Goal: Task Accomplishment & Management: Manage account settings

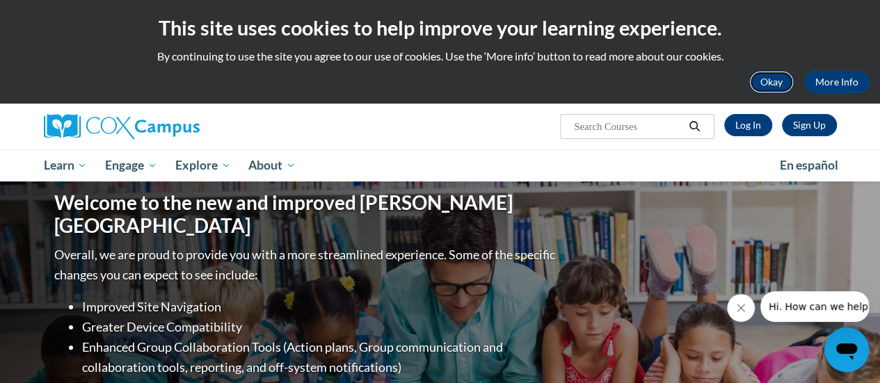
click at [769, 81] on button "Okay" at bounding box center [771, 82] width 45 height 22
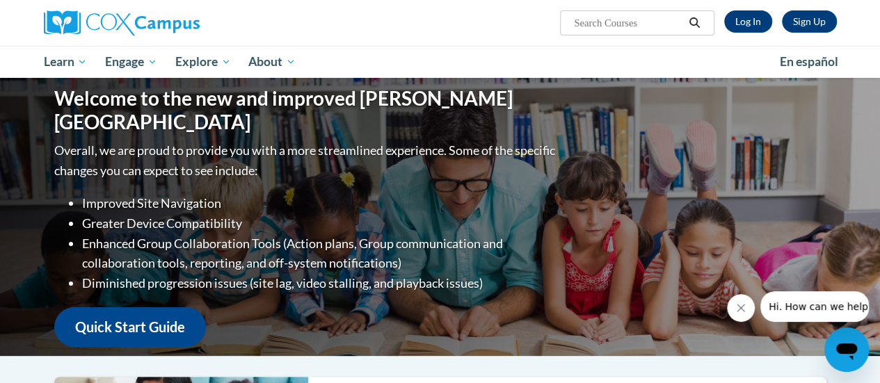
click at [591, 22] on input "Search..." at bounding box center [628, 23] width 111 height 17
click at [740, 20] on link "Log In" at bounding box center [748, 21] width 48 height 22
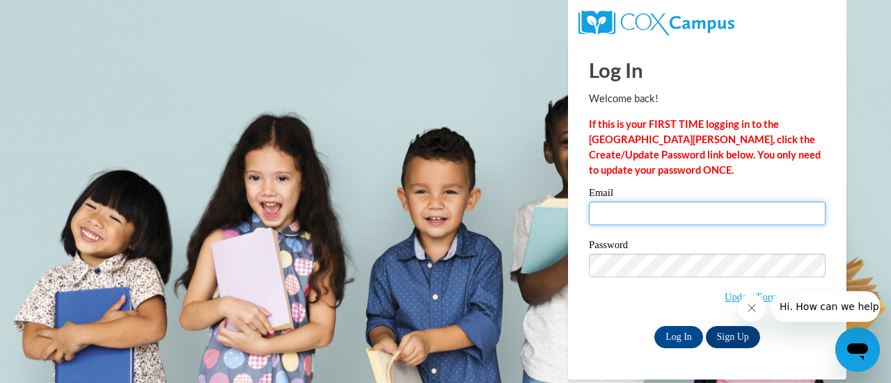
click at [666, 211] on input "Email" at bounding box center [707, 214] width 237 height 24
type input "[EMAIL_ADDRESS][DOMAIN_NAME]"
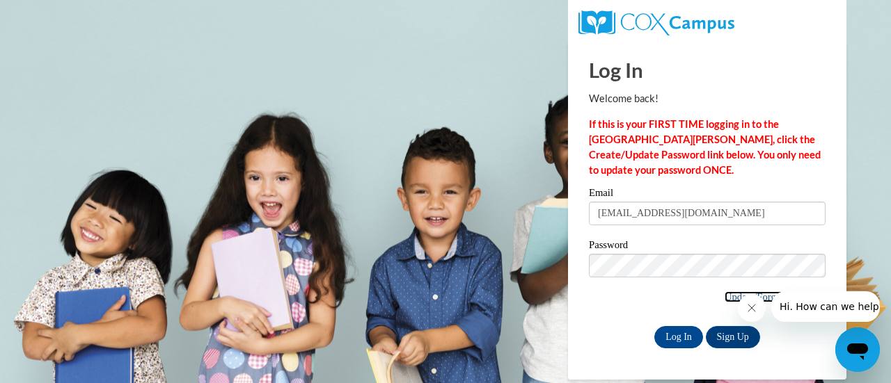
click at [724, 293] on link "Update/Forgot Password" at bounding box center [774, 297] width 101 height 11
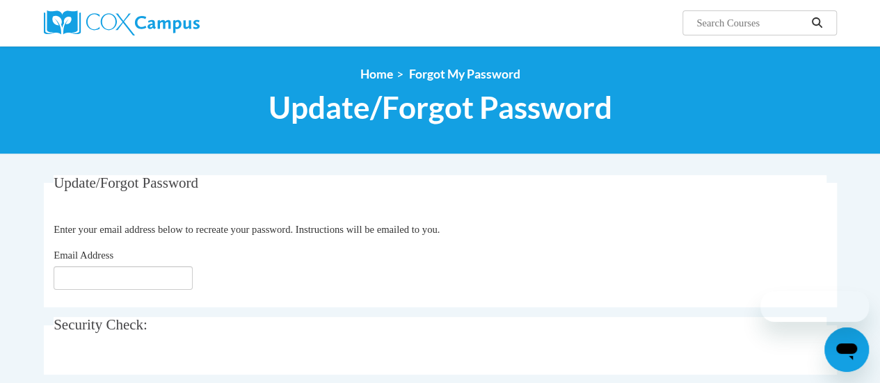
scroll to position [70, 0]
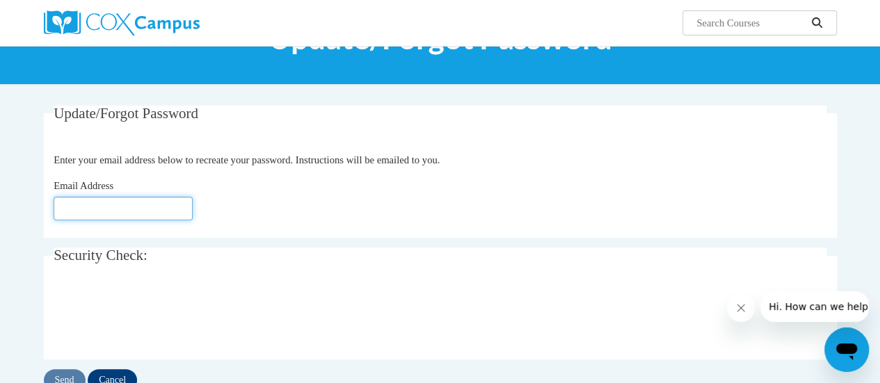
click at [153, 212] on input "Email Address" at bounding box center [123, 209] width 139 height 24
type input "[EMAIL_ADDRESS][DOMAIN_NAME]"
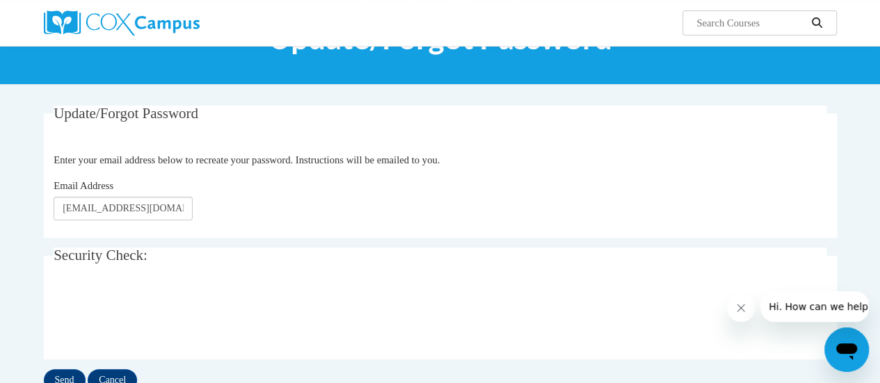
scroll to position [209, 0]
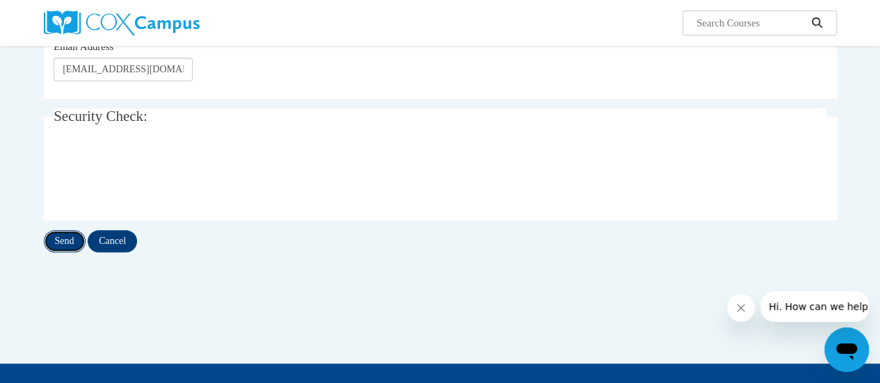
click at [70, 245] on input "Send" at bounding box center [65, 241] width 42 height 22
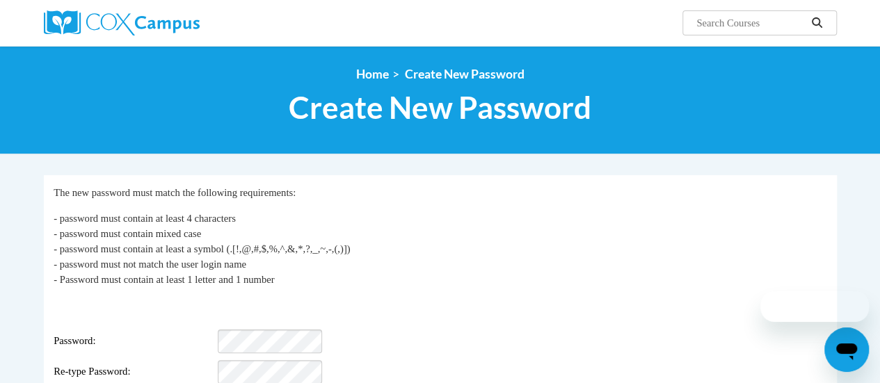
scroll to position [70, 0]
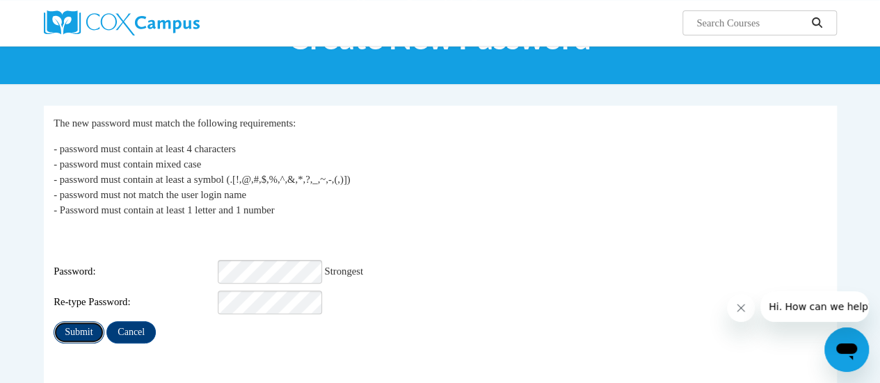
click at [97, 321] on input "Submit" at bounding box center [79, 332] width 50 height 22
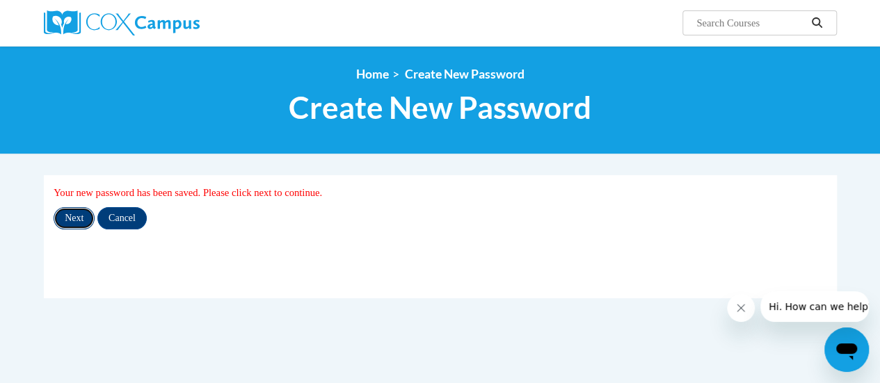
click at [77, 221] on input "Next" at bounding box center [74, 218] width 41 height 22
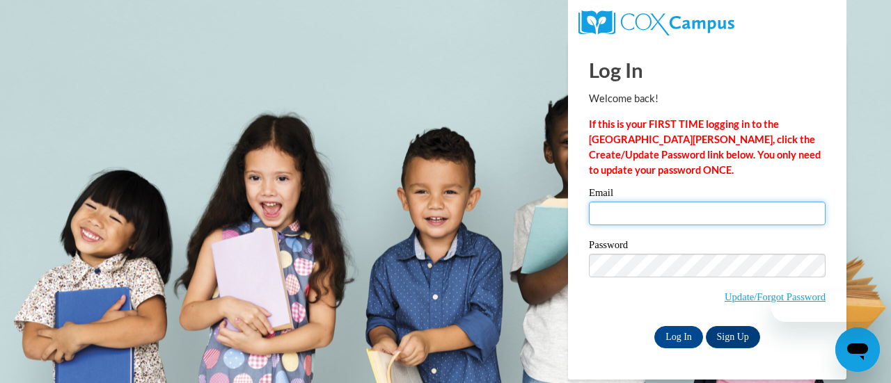
click at [603, 207] on input "Email" at bounding box center [707, 214] width 237 height 24
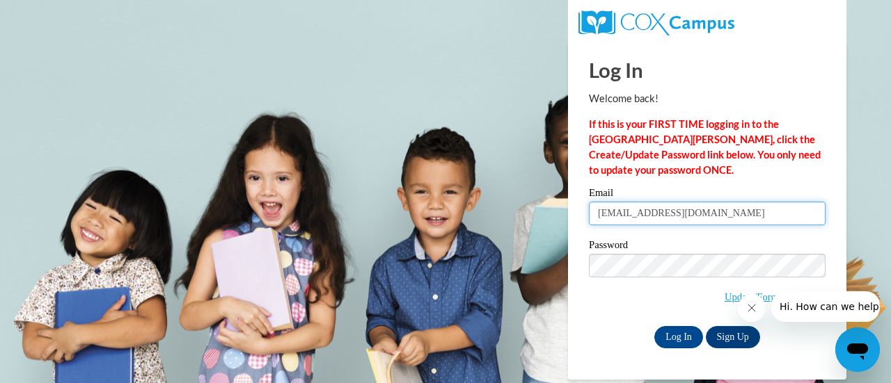
type input "[EMAIL_ADDRESS][DOMAIN_NAME]"
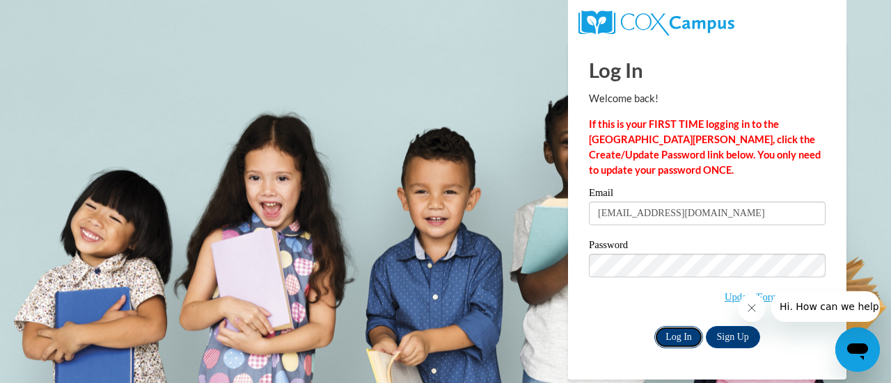
drag, startPoint x: 673, startPoint y: 339, endPoint x: 668, endPoint y: 333, distance: 7.4
click at [673, 338] on input "Log In" at bounding box center [678, 337] width 49 height 22
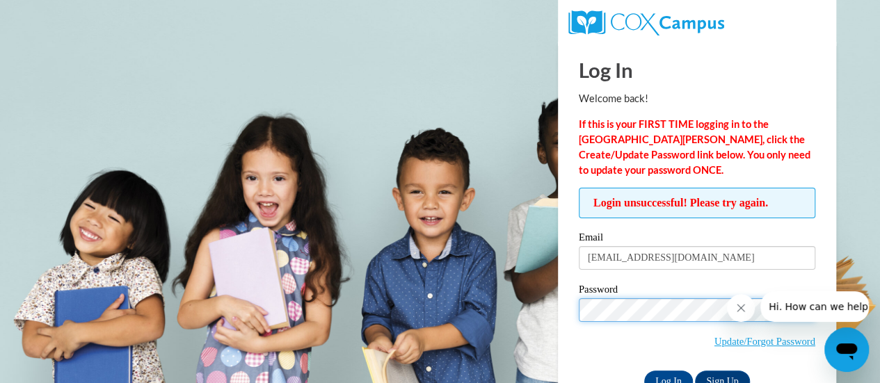
click at [644, 371] on input "Log In" at bounding box center [668, 382] width 49 height 22
click at [737, 312] on icon "Close message from company" at bounding box center [740, 308] width 7 height 7
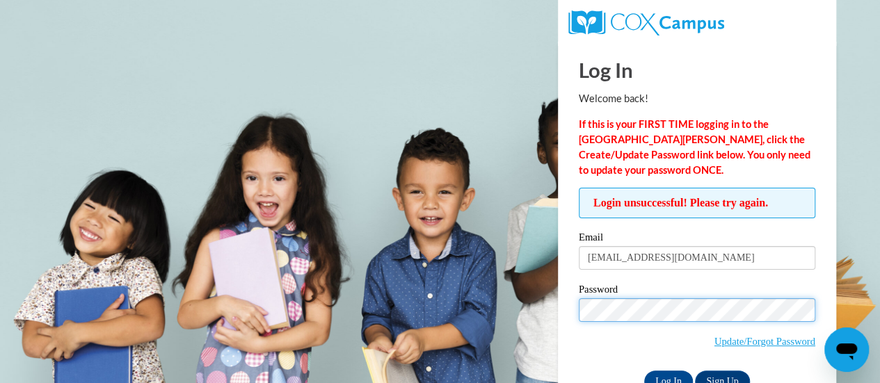
click at [644, 371] on input "Log In" at bounding box center [668, 382] width 49 height 22
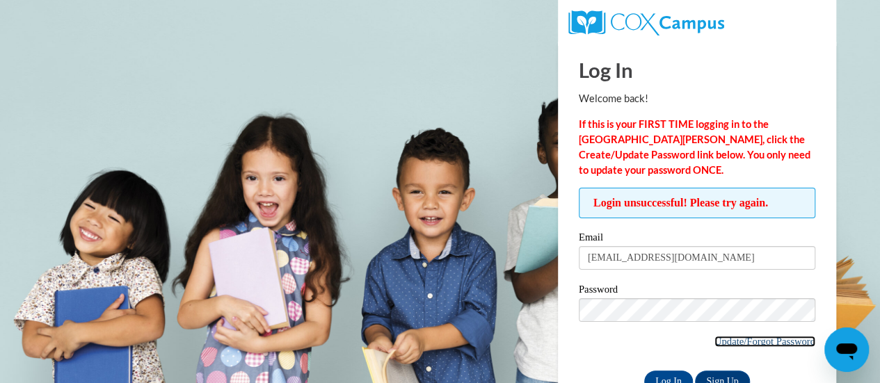
click at [719, 340] on link "Update/Forgot Password" at bounding box center [765, 341] width 101 height 11
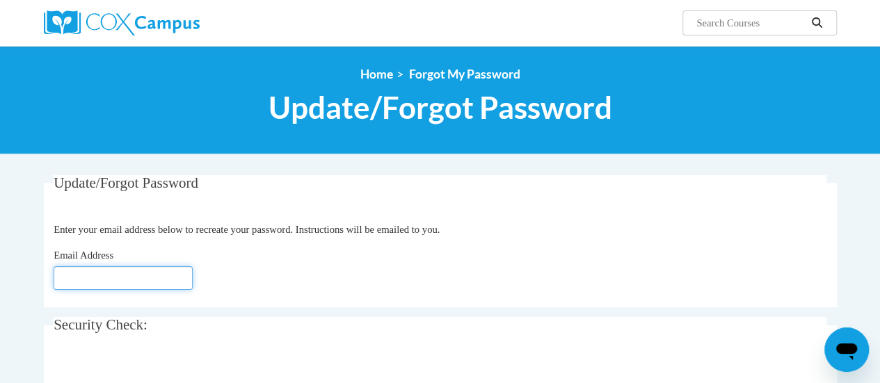
drag, startPoint x: 192, startPoint y: 271, endPoint x: 181, endPoint y: 277, distance: 12.8
click at [192, 273] on input "Email Address" at bounding box center [123, 278] width 139 height 24
click at [181, 280] on input "Email Address" at bounding box center [123, 278] width 139 height 24
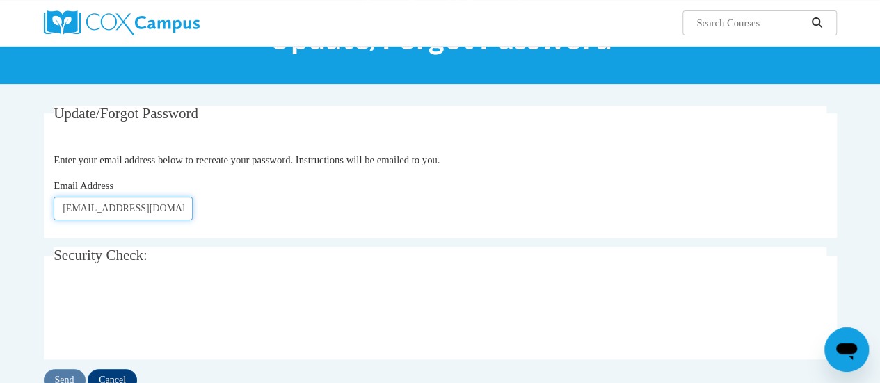
type input "[EMAIL_ADDRESS][DOMAIN_NAME]"
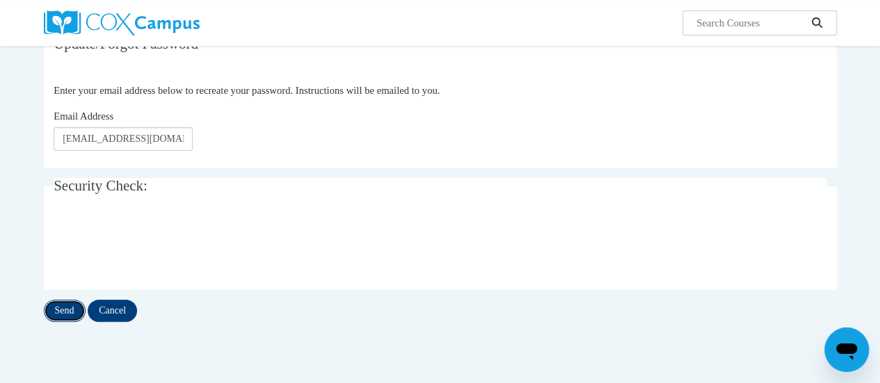
click at [65, 311] on input "Send" at bounding box center [65, 311] width 42 height 22
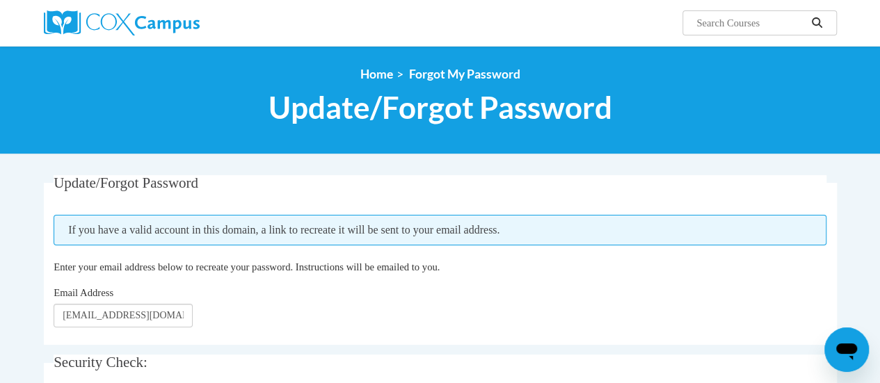
scroll to position [70, 0]
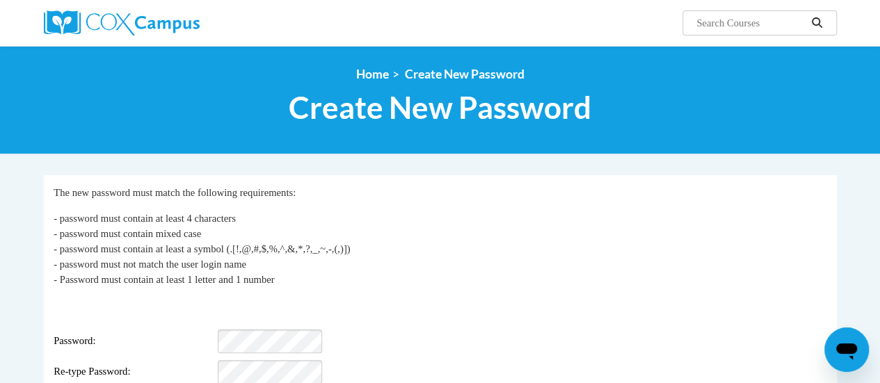
scroll to position [70, 0]
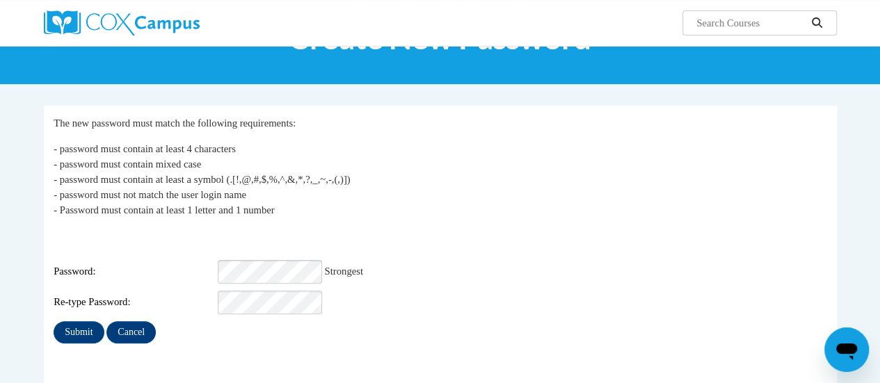
click at [268, 305] on div "My Password The new password must match the following requirements: - password …" at bounding box center [440, 229] width 773 height 228
click at [77, 323] on input "Submit" at bounding box center [79, 332] width 50 height 22
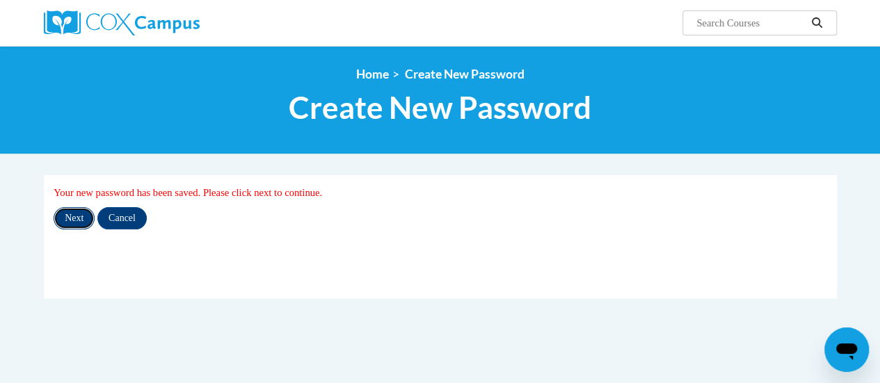
click at [75, 214] on input "Next" at bounding box center [74, 218] width 41 height 22
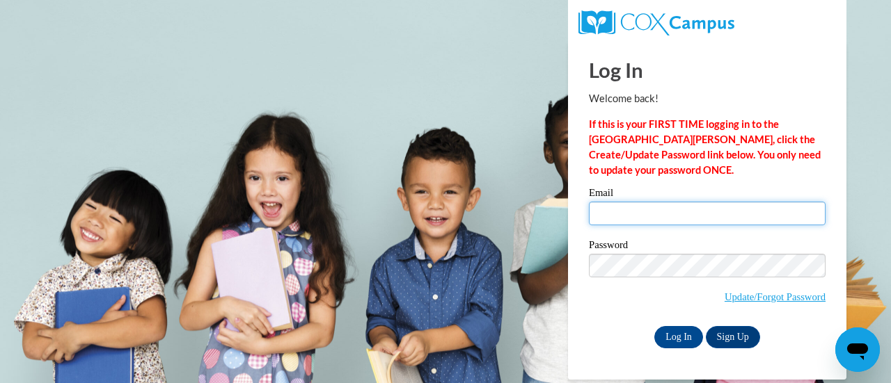
click at [628, 214] on input "Email" at bounding box center [707, 214] width 237 height 24
type input "[EMAIL_ADDRESS][DOMAIN_NAME]"
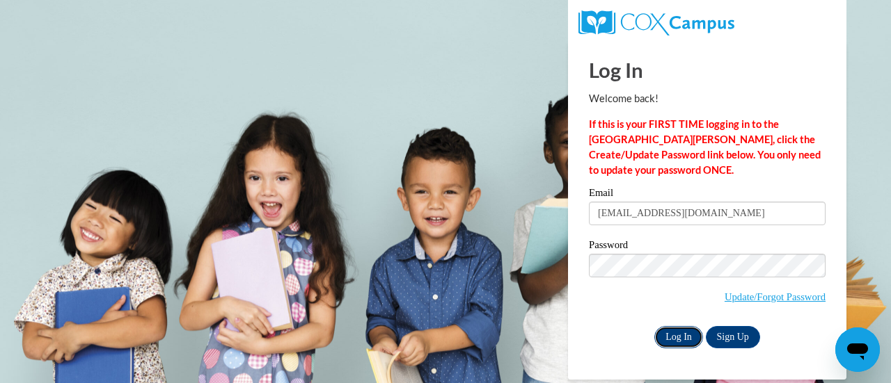
click at [676, 336] on input "Log In" at bounding box center [678, 337] width 49 height 22
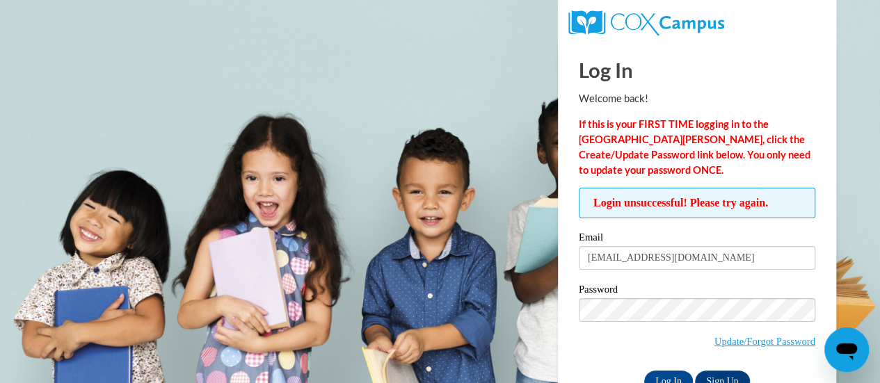
scroll to position [39, 0]
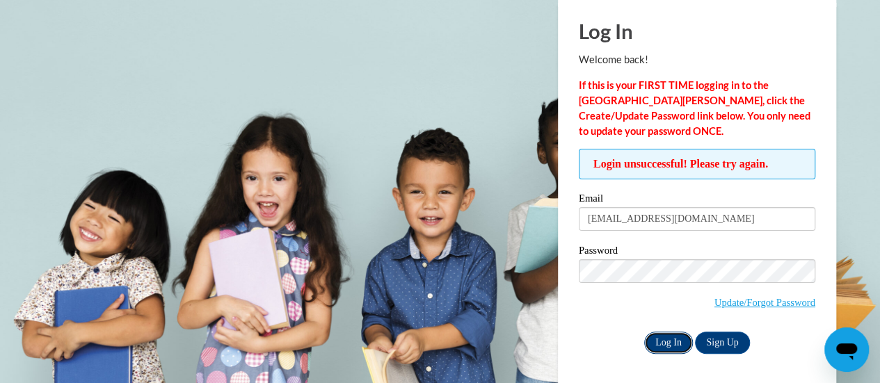
click at [667, 343] on input "Log In" at bounding box center [668, 343] width 49 height 22
